Goal: Transaction & Acquisition: Purchase product/service

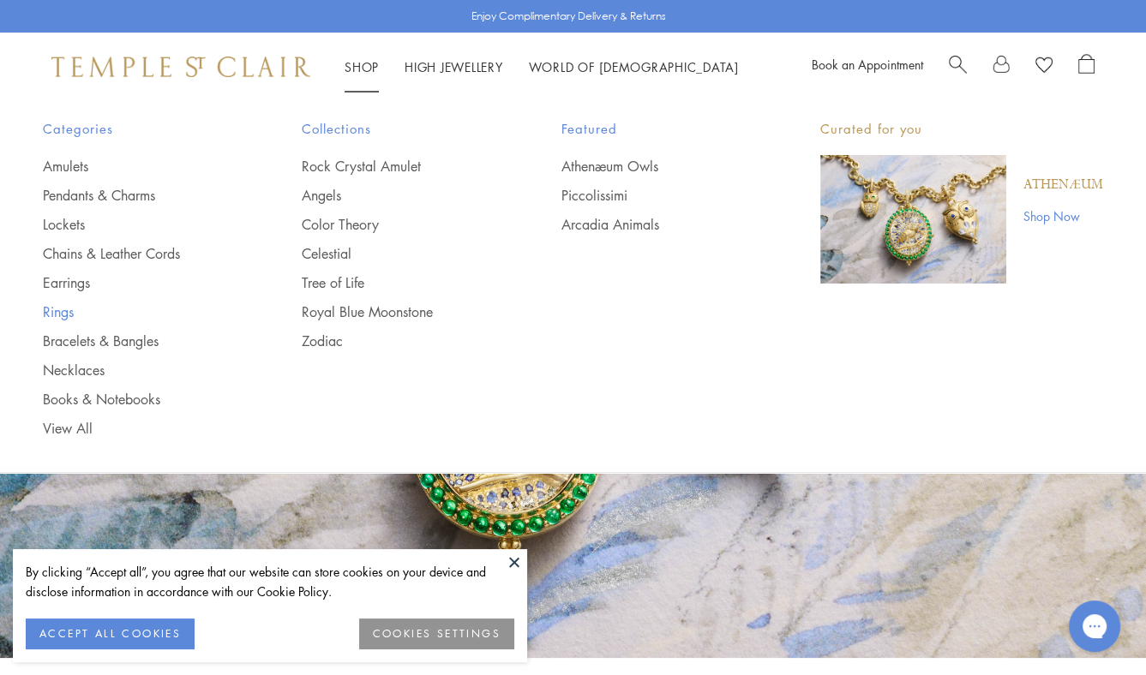
click at [51, 307] on link "Rings" at bounding box center [138, 312] width 190 height 19
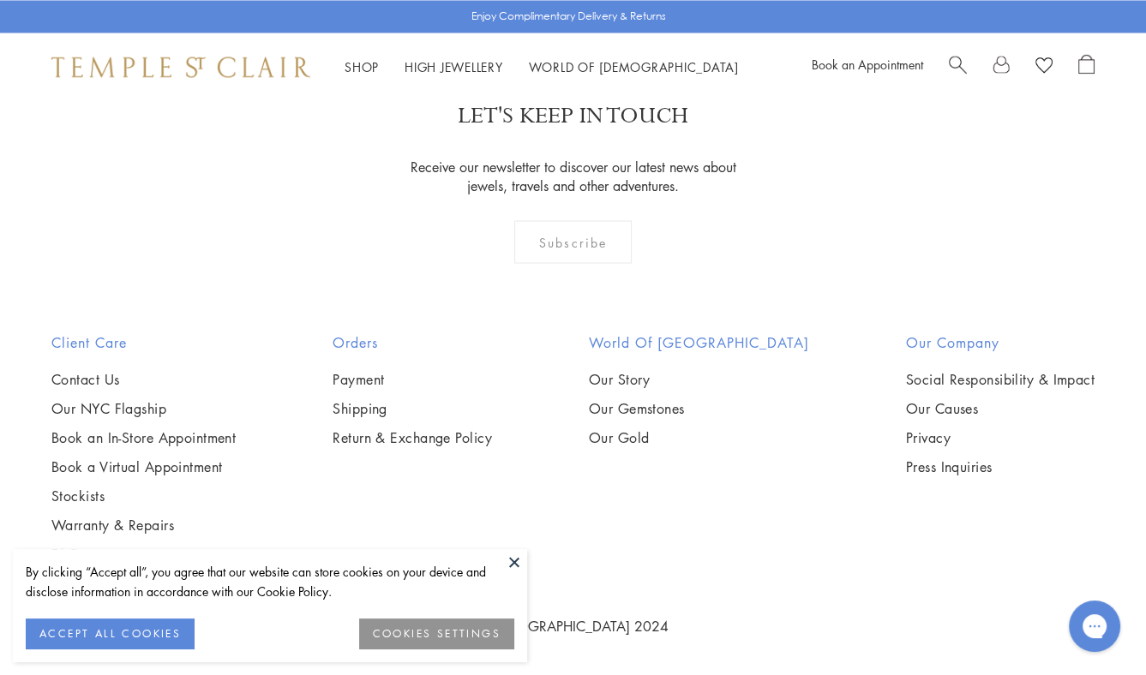
scroll to position [3785, 0]
click at [0, 0] on img at bounding box center [0, 0] width 0 height 0
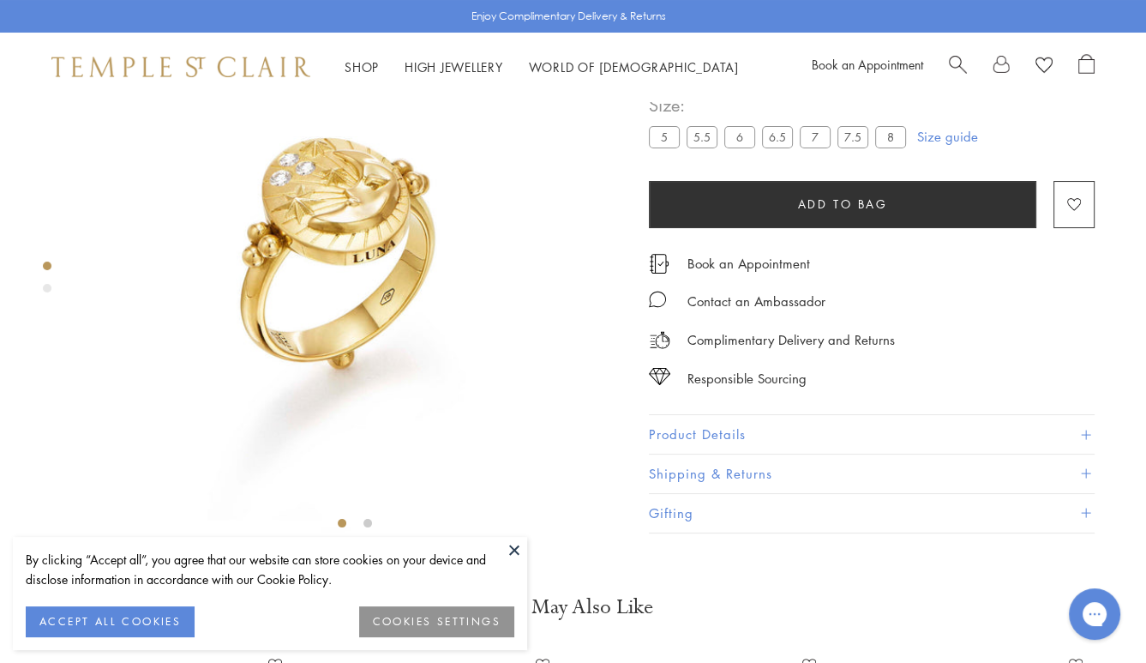
click at [515, 549] on button at bounding box center [514, 550] width 26 height 26
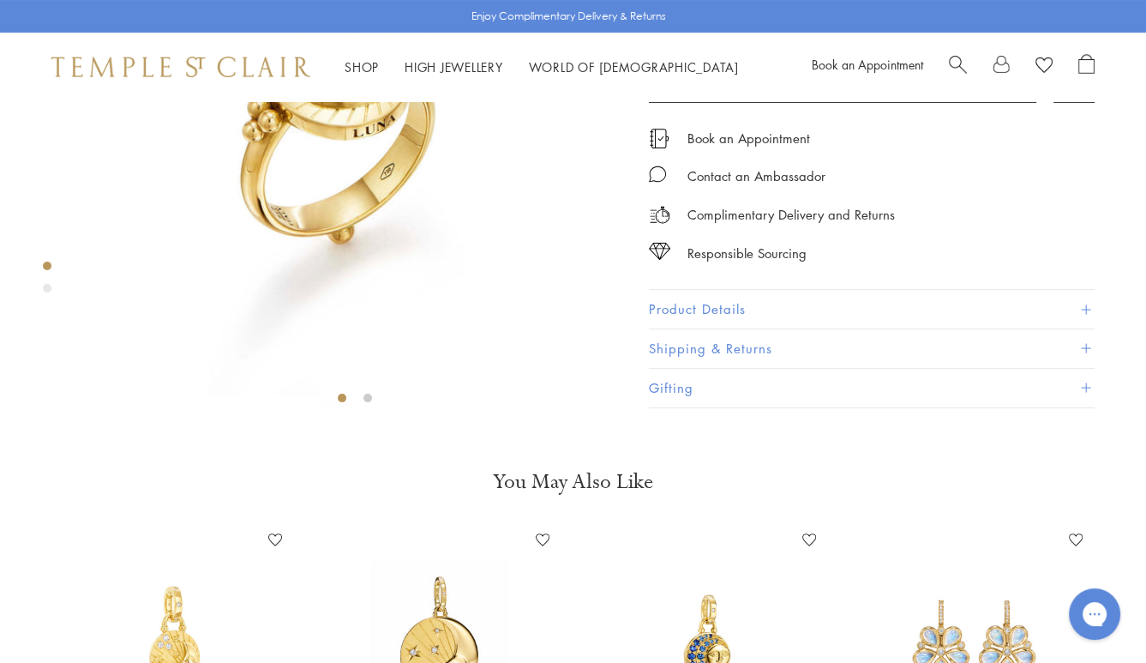
scroll to position [229, 0]
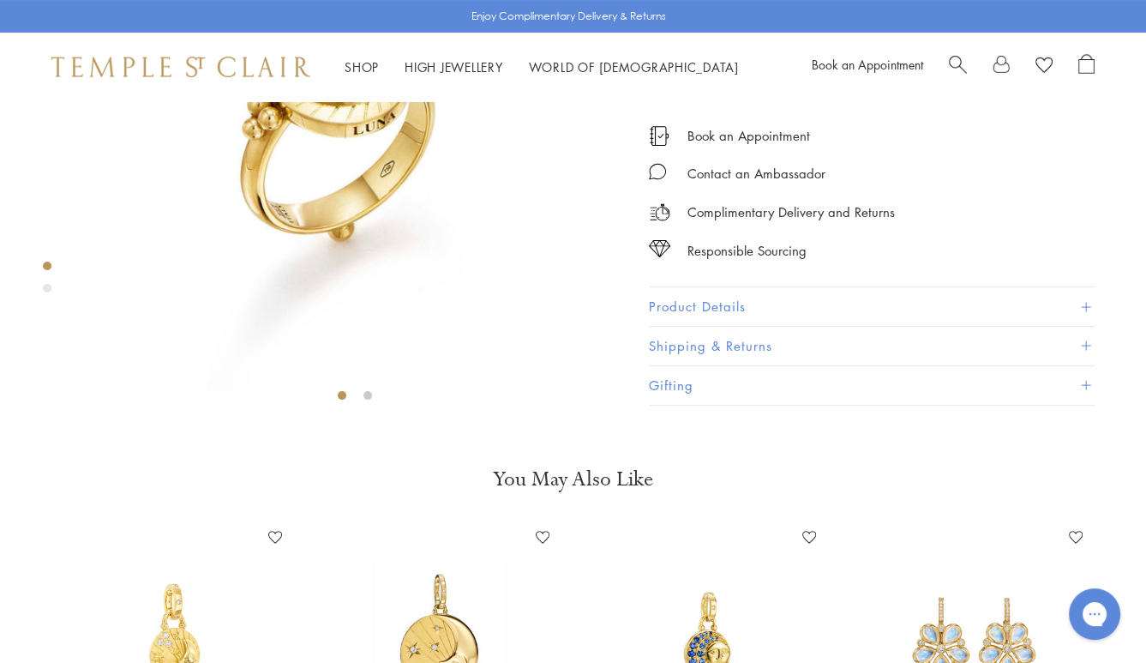
click at [722, 326] on button "Product Details" at bounding box center [872, 306] width 446 height 39
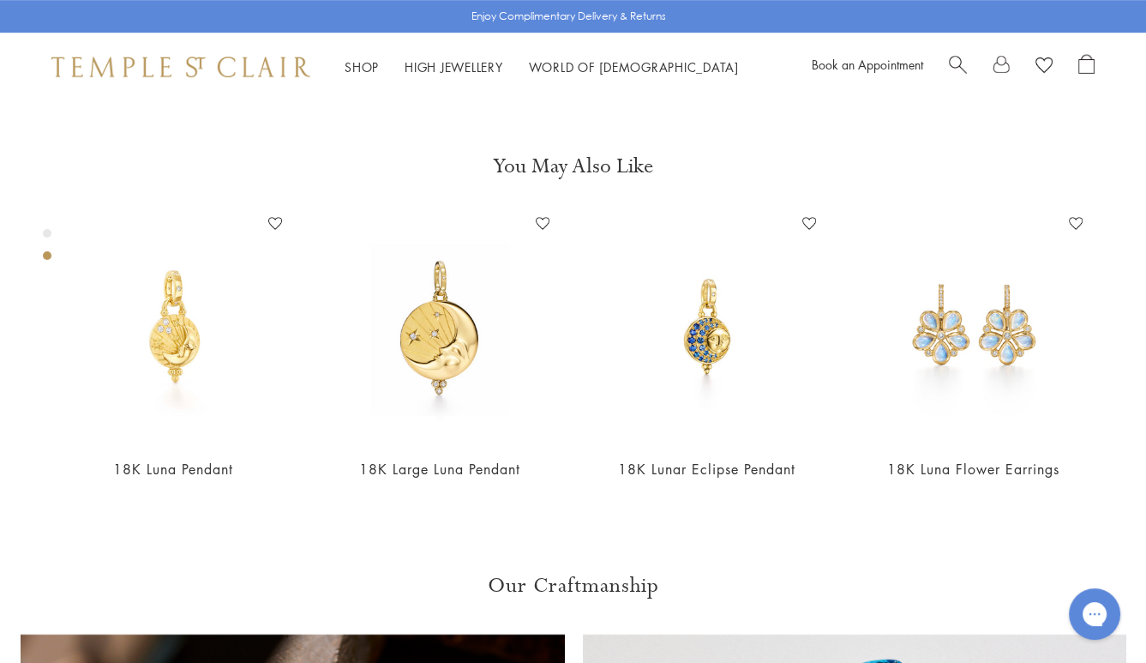
scroll to position [891, 0]
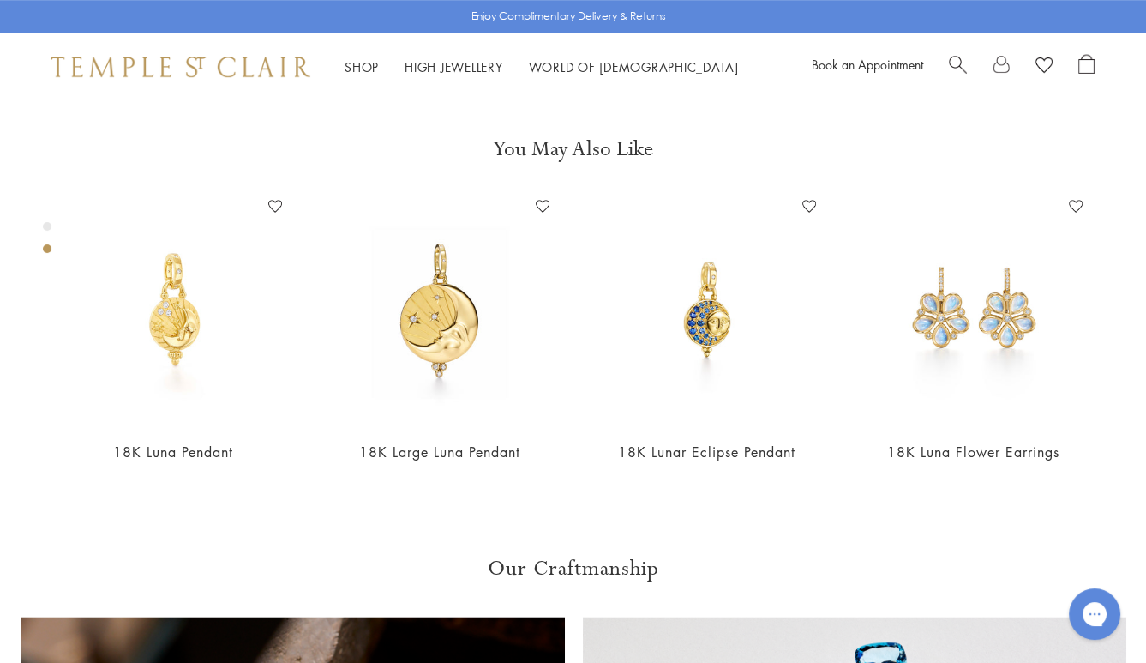
drag, startPoint x: 676, startPoint y: 147, endPoint x: 747, endPoint y: 144, distance: 71.2
copy span "R18806-LUNA"
